Goal: Transaction & Acquisition: Purchase product/service

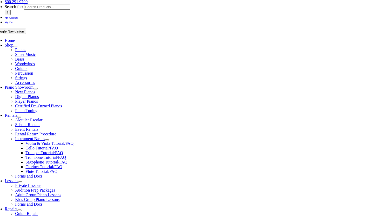
scroll to position [76, 0]
type input "west"
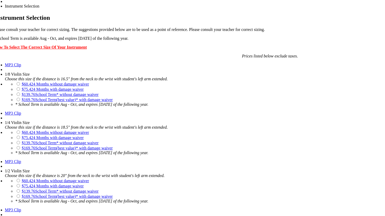
scroll to position [366, 0]
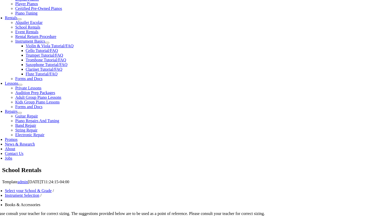
scroll to position [173, 0]
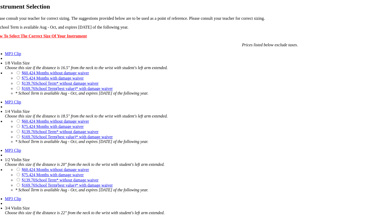
scroll to position [378, 0]
